Goal: Use online tool/utility: Utilize a website feature to perform a specific function

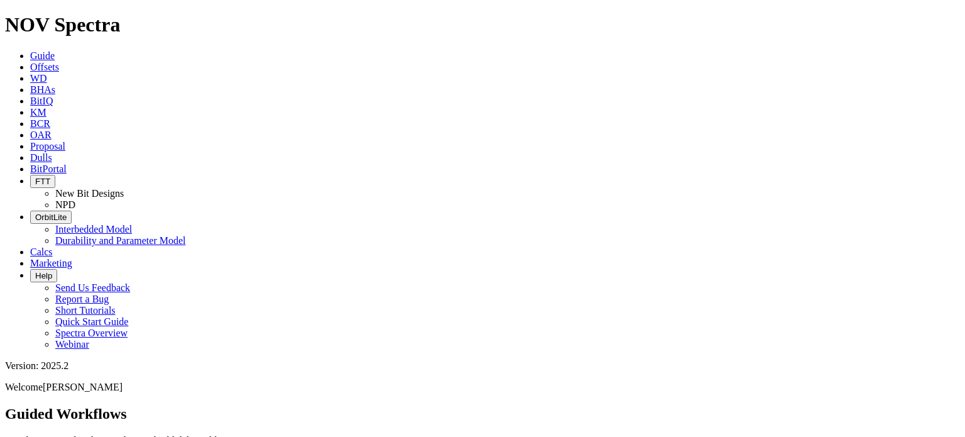
click at [30, 62] on icon at bounding box center [30, 67] width 0 height 11
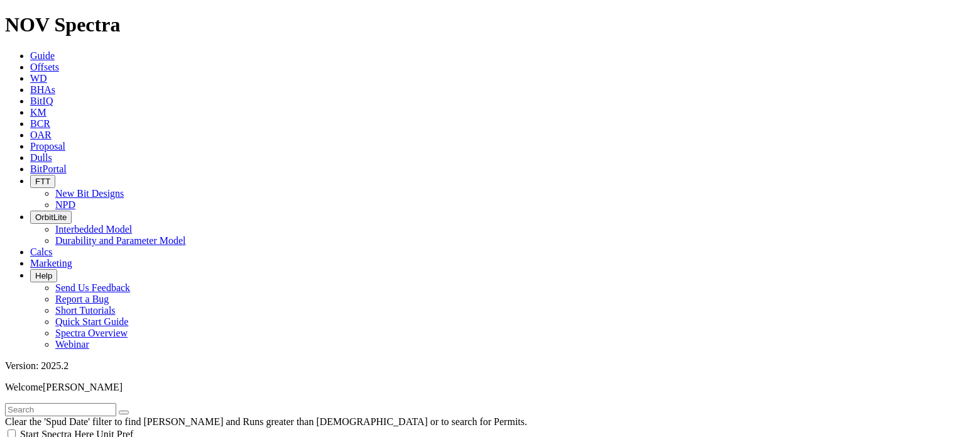
click at [75, 403] on input "text" at bounding box center [60, 409] width 111 height 13
type input "TKF66-CL1"
click at [131, 410] on button "submit" at bounding box center [136, 412] width 10 height 4
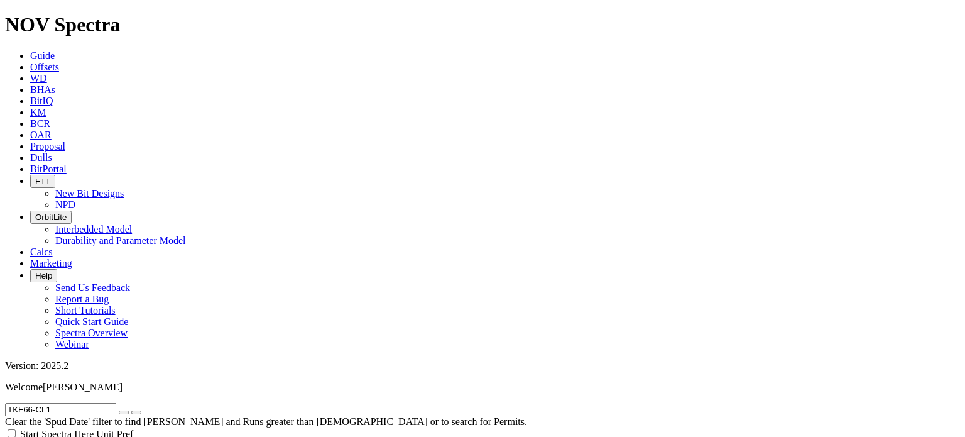
scroll to position [852, 0]
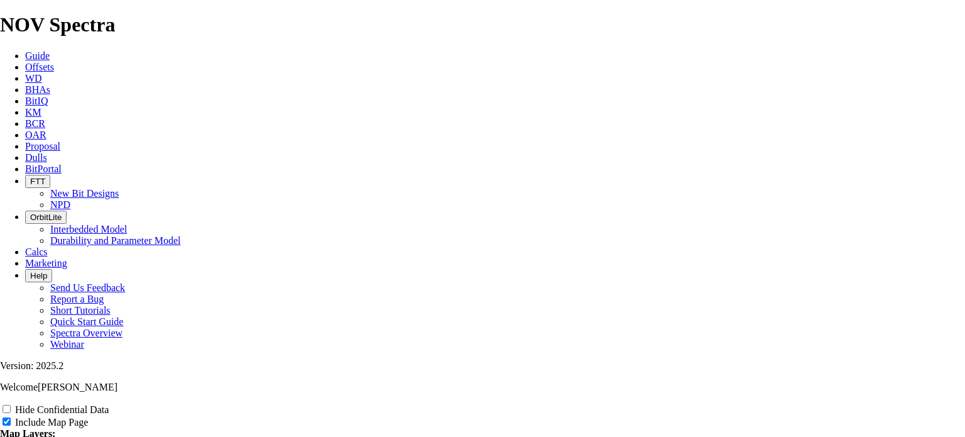
scroll to position [1612, 0]
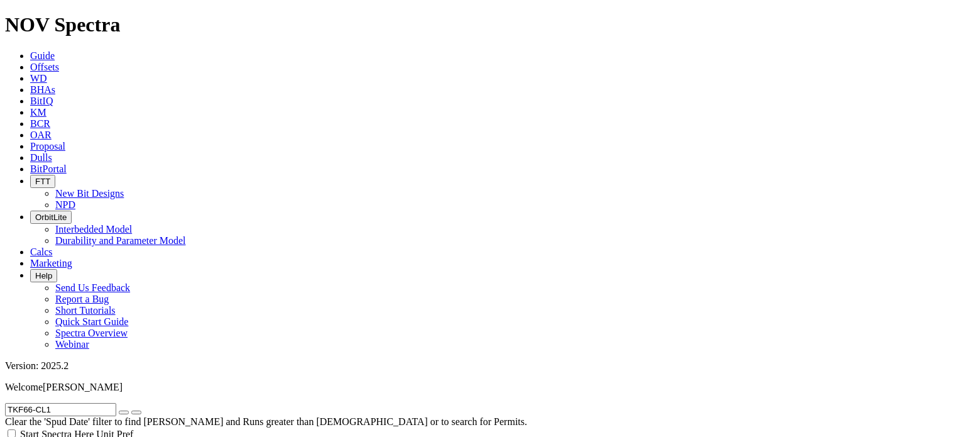
scroll to position [402, 0]
select select "8.75"
checkbox input "false"
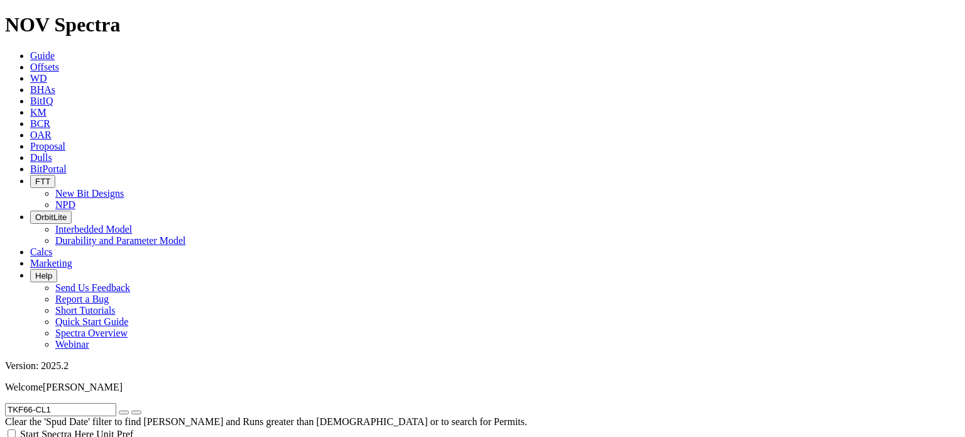
select select "? number:8.75 ?"
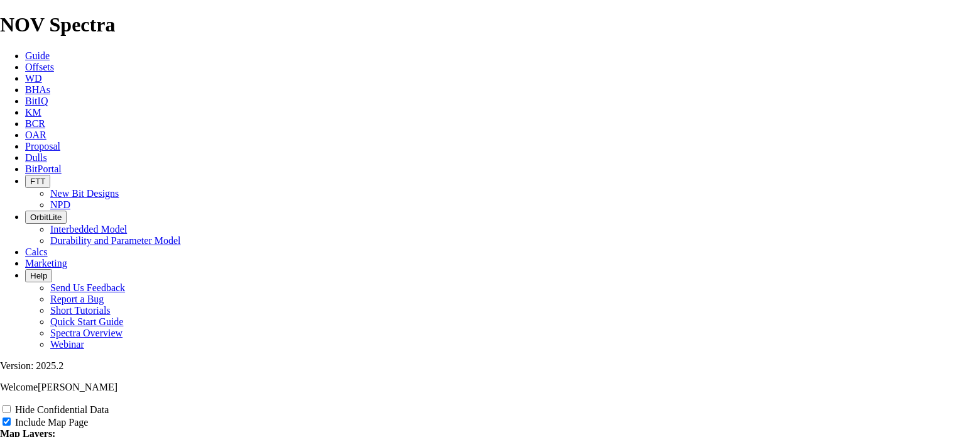
scroll to position [2039, 0]
